Goal: Task Accomplishment & Management: Complete application form

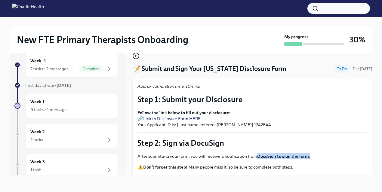
click at [137, 55] on icon "button" at bounding box center [135, 55] width 7 height 7
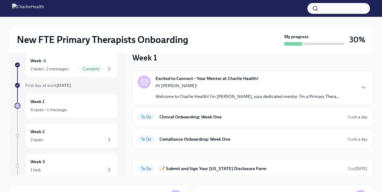
scroll to position [22, 0]
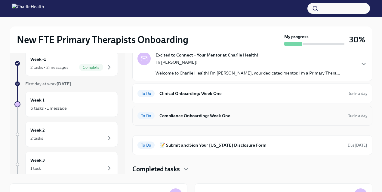
click at [168, 118] on h6 "Compliance Onboarding: Week One" at bounding box center [250, 115] width 183 height 7
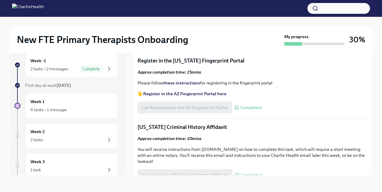
scroll to position [613, 0]
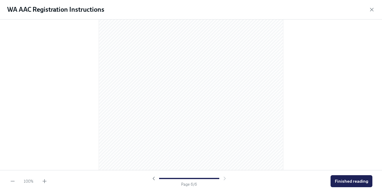
scroll to position [1287, 0]
click at [351, 184] on span "Finished reading" at bounding box center [351, 181] width 33 height 6
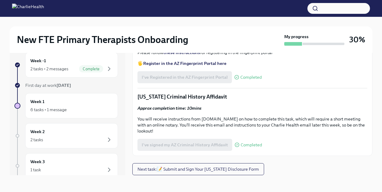
scroll to position [710, 0]
click at [0, 0] on input "Upload your WA AAC receipt here" at bounding box center [0, 0] width 0 height 0
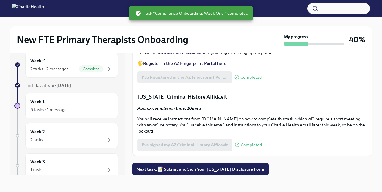
scroll to position [798, 0]
click at [206, 169] on span "Next task : 📝 Submit and Sign Your Utah Disclosure Form" at bounding box center [200, 169] width 128 height 6
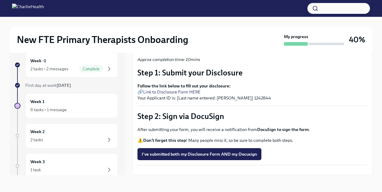
scroll to position [35, 0]
click at [158, 89] on link "Link to Disclosure Form HERE" at bounding box center [171, 91] width 57 height 5
drag, startPoint x: 246, startPoint y: 91, endPoint x: 262, endPoint y: 91, distance: 15.9
click at [262, 91] on p "Follow the link below to fill out your disclosure: 🔗 Link to Disclosure Form HE…" at bounding box center [252, 92] width 230 height 18
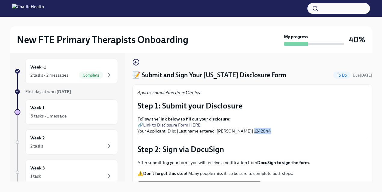
scroll to position [0, 0]
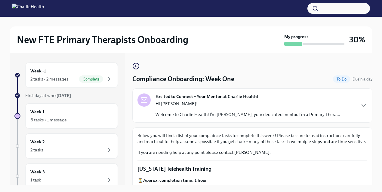
click at [44, 10] on img at bounding box center [28, 9] width 32 height 10
click at [13, 8] on img at bounding box center [28, 9] width 32 height 10
click at [29, 35] on h2 "New FTE Primary Therapists Onboarding" at bounding box center [102, 40] width 171 height 12
click at [27, 5] on img at bounding box center [28, 9] width 32 height 10
click at [123, 22] on div at bounding box center [191, 22] width 363 height 10
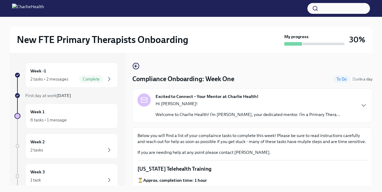
click at [71, 35] on h2 "New FTE Primary Therapists Onboarding" at bounding box center [102, 40] width 171 height 12
